Goal: Check status: Check status

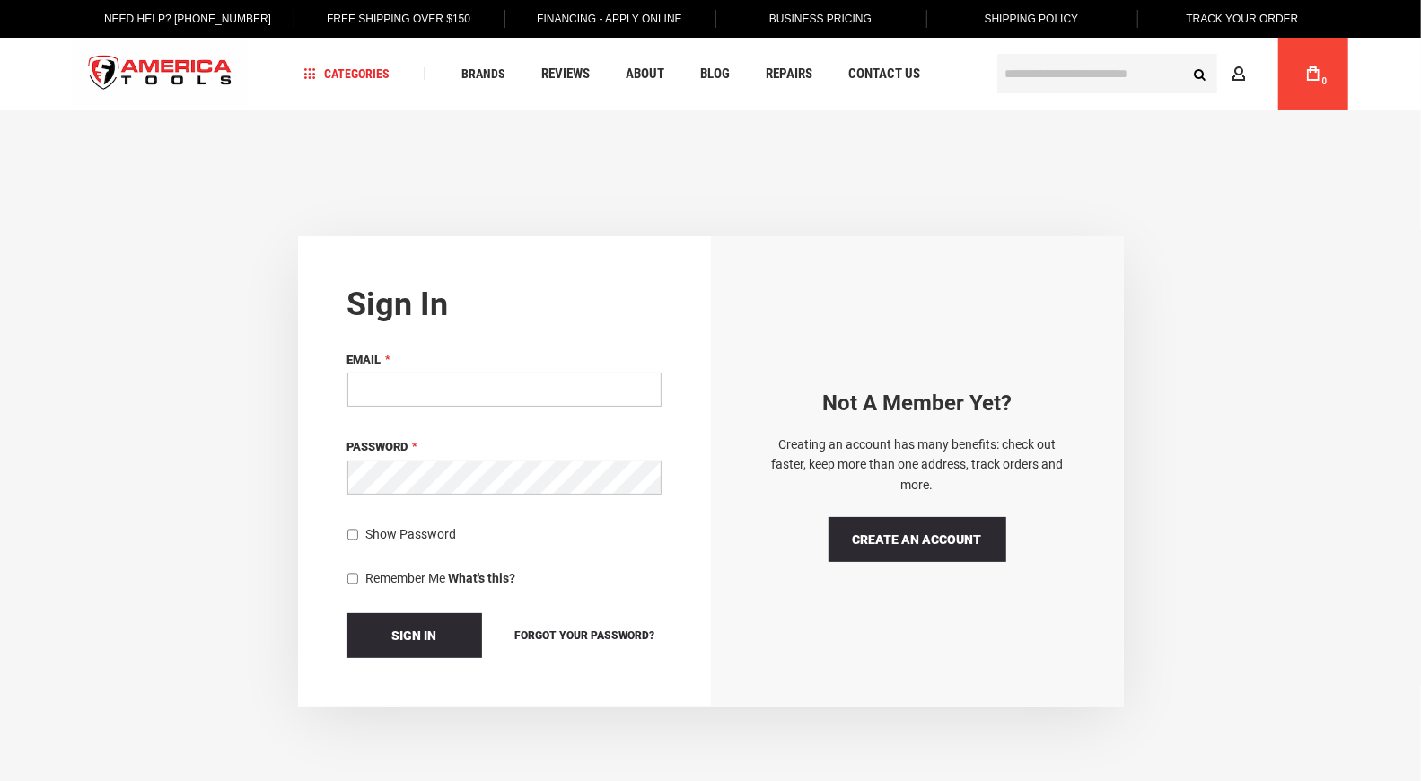
click at [563, 389] on input "Email" at bounding box center [504, 390] width 314 height 34
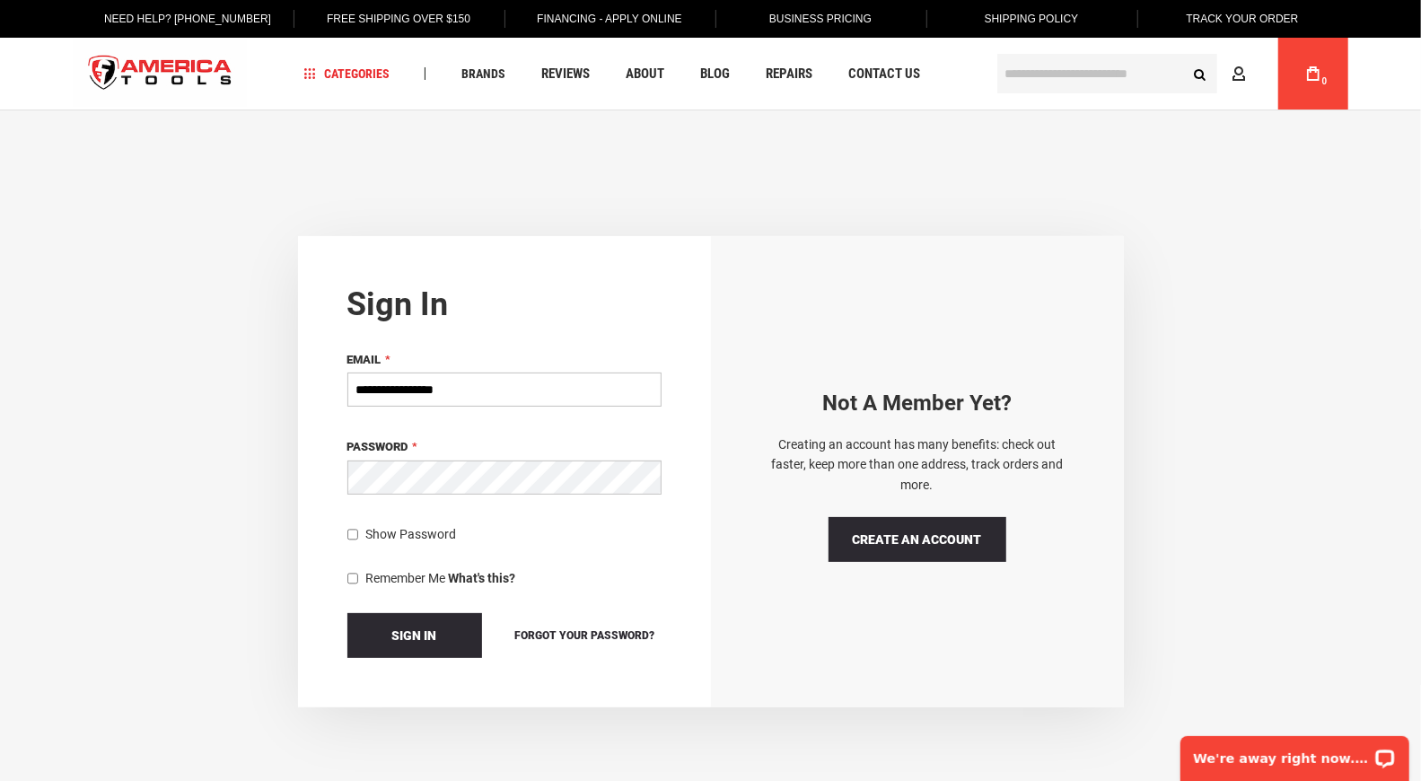
type input "**********"
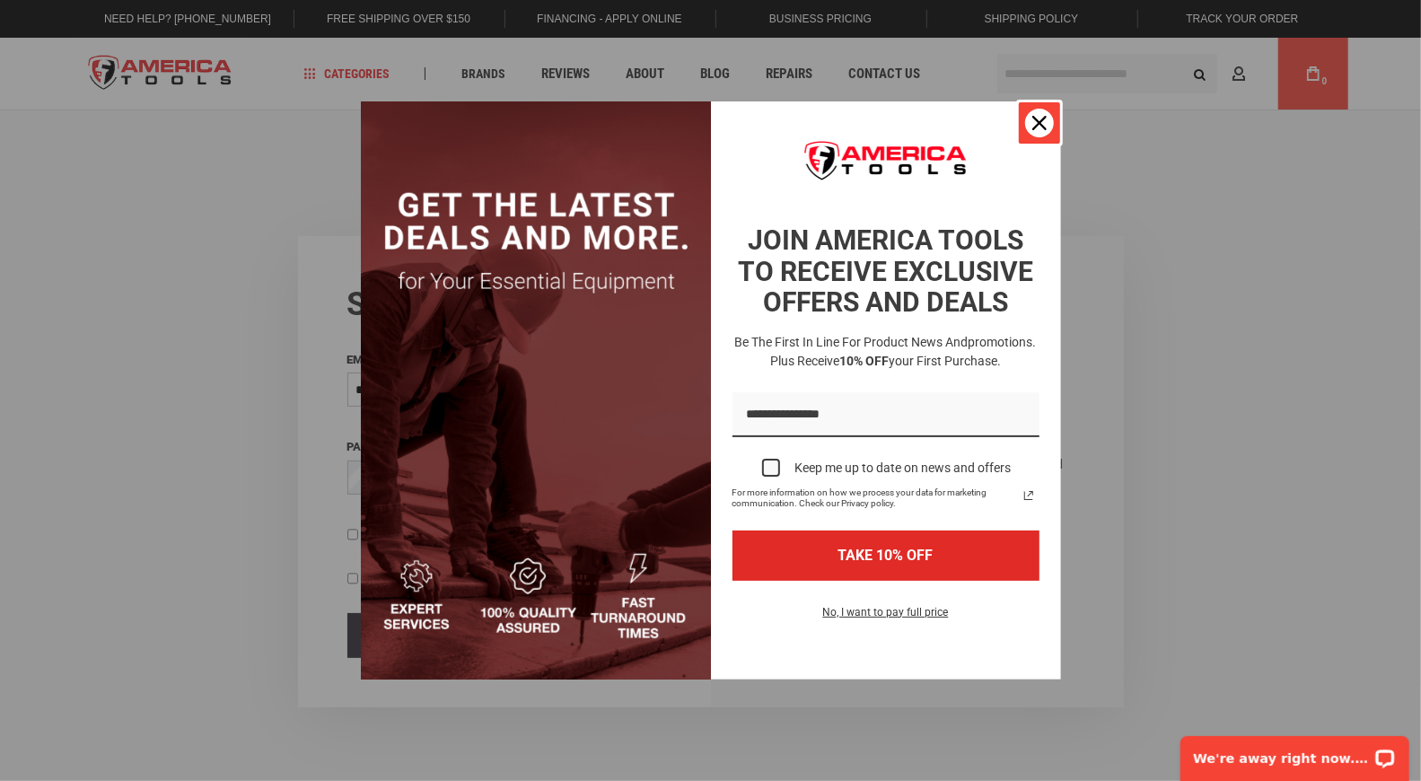
click at [1035, 113] on div "Close" at bounding box center [1039, 123] width 29 height 29
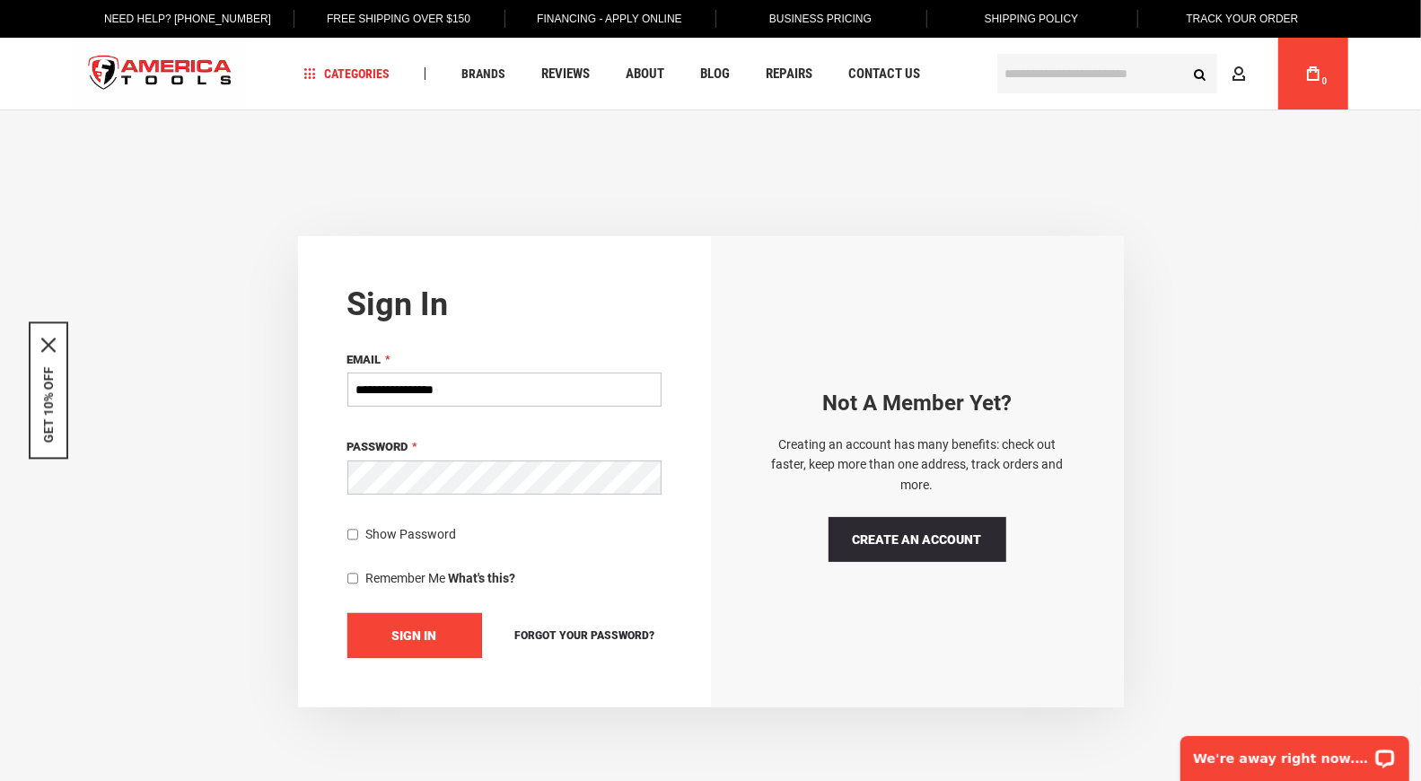
click at [434, 636] on span "Sign In" at bounding box center [414, 635] width 45 height 14
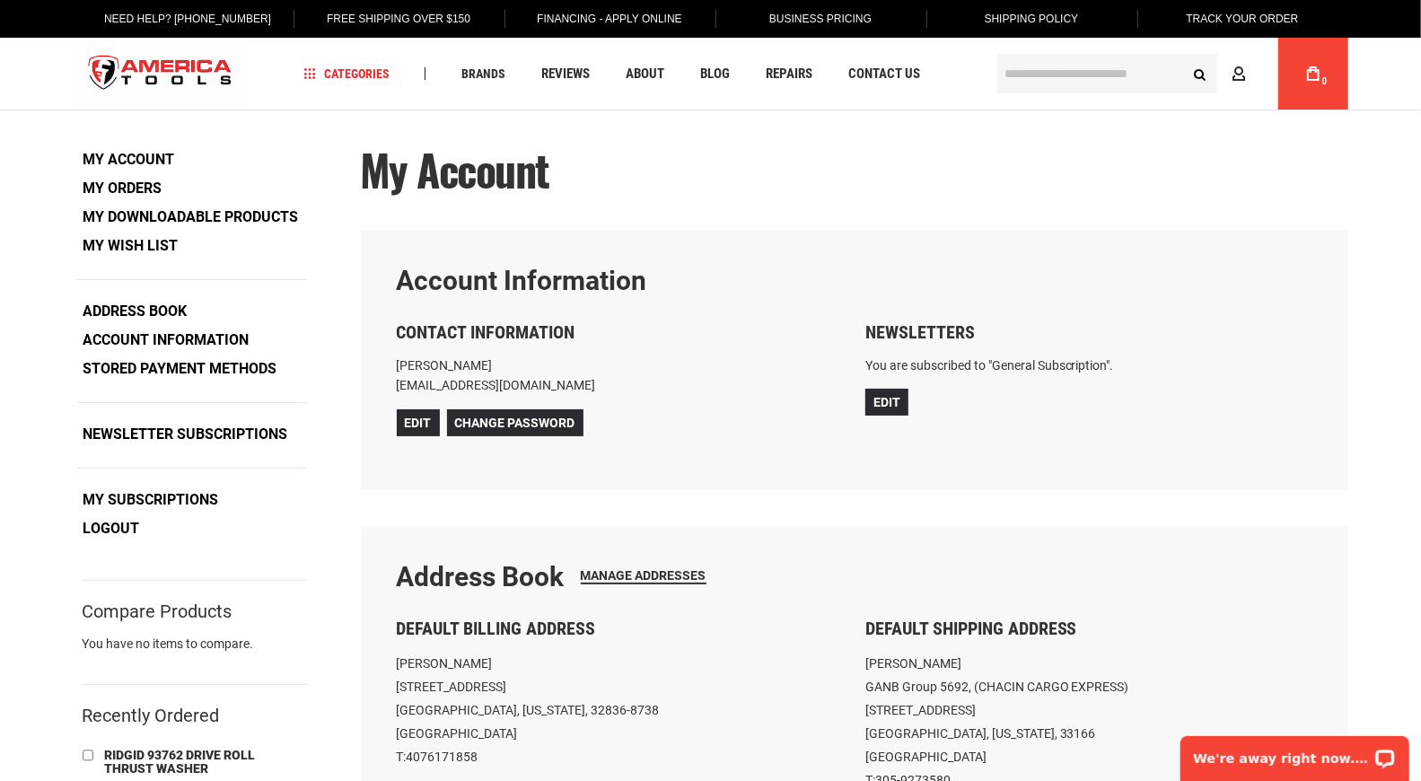
click at [93, 192] on link "My Orders" at bounding box center [123, 188] width 92 height 27
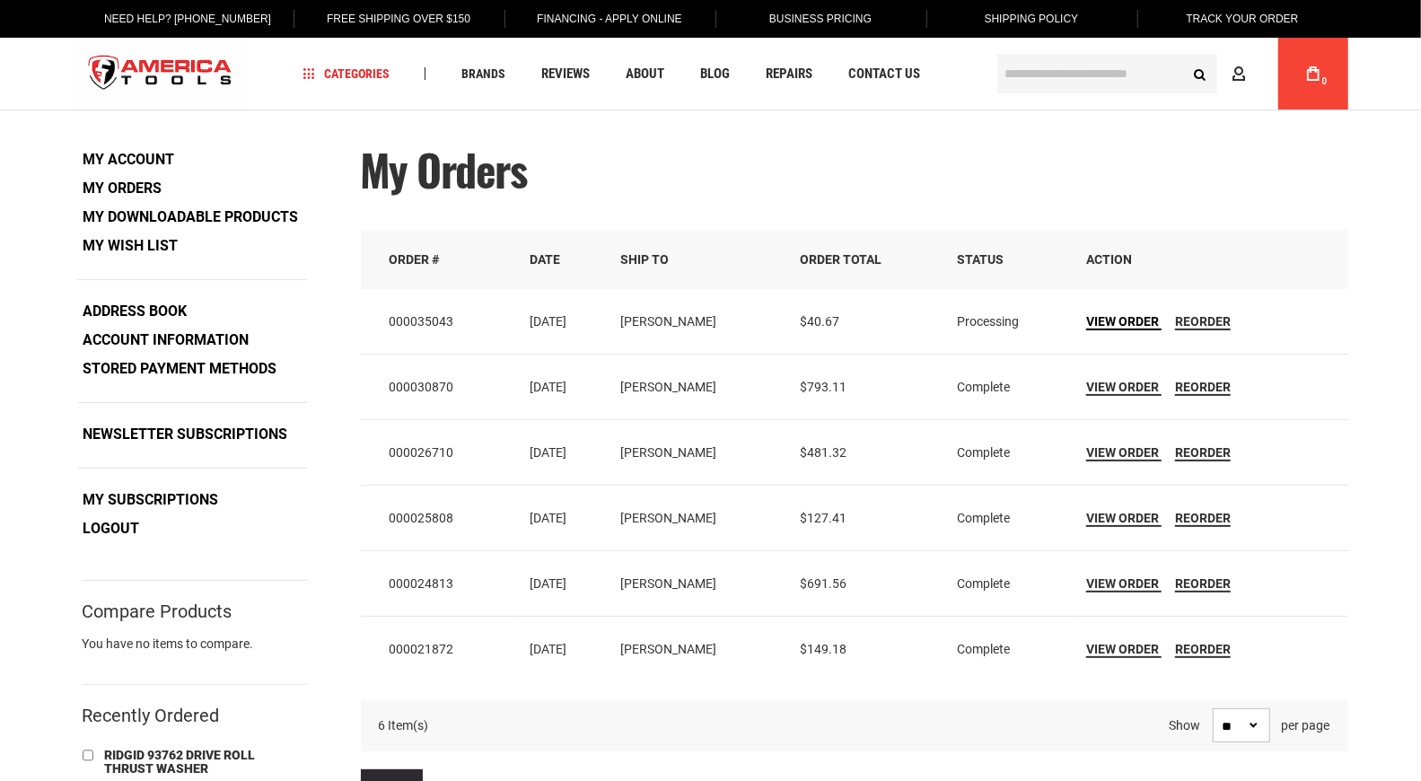
click at [1126, 319] on span "View Order" at bounding box center [1122, 321] width 73 height 14
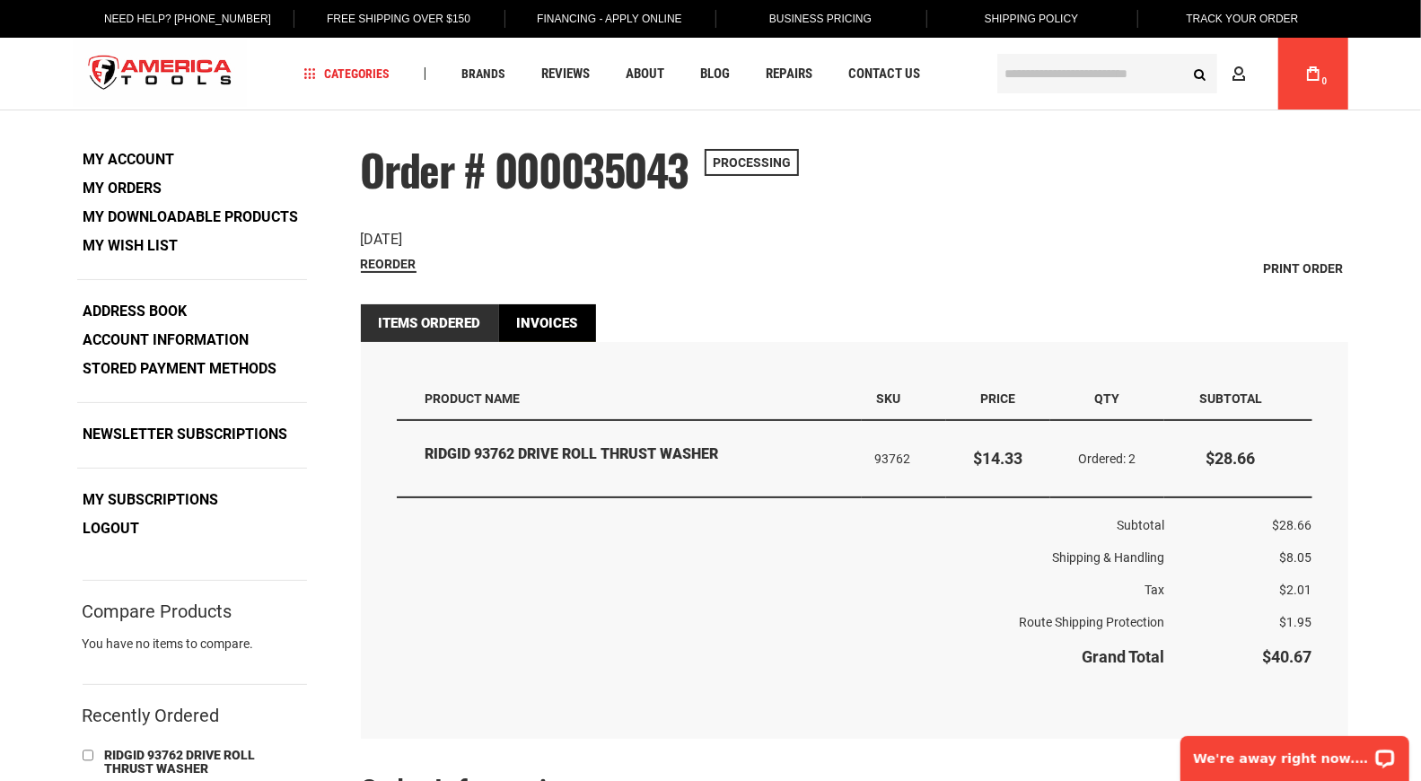
click at [569, 321] on link "Invoices" at bounding box center [547, 323] width 97 height 38
